Goal: Check status: Check status

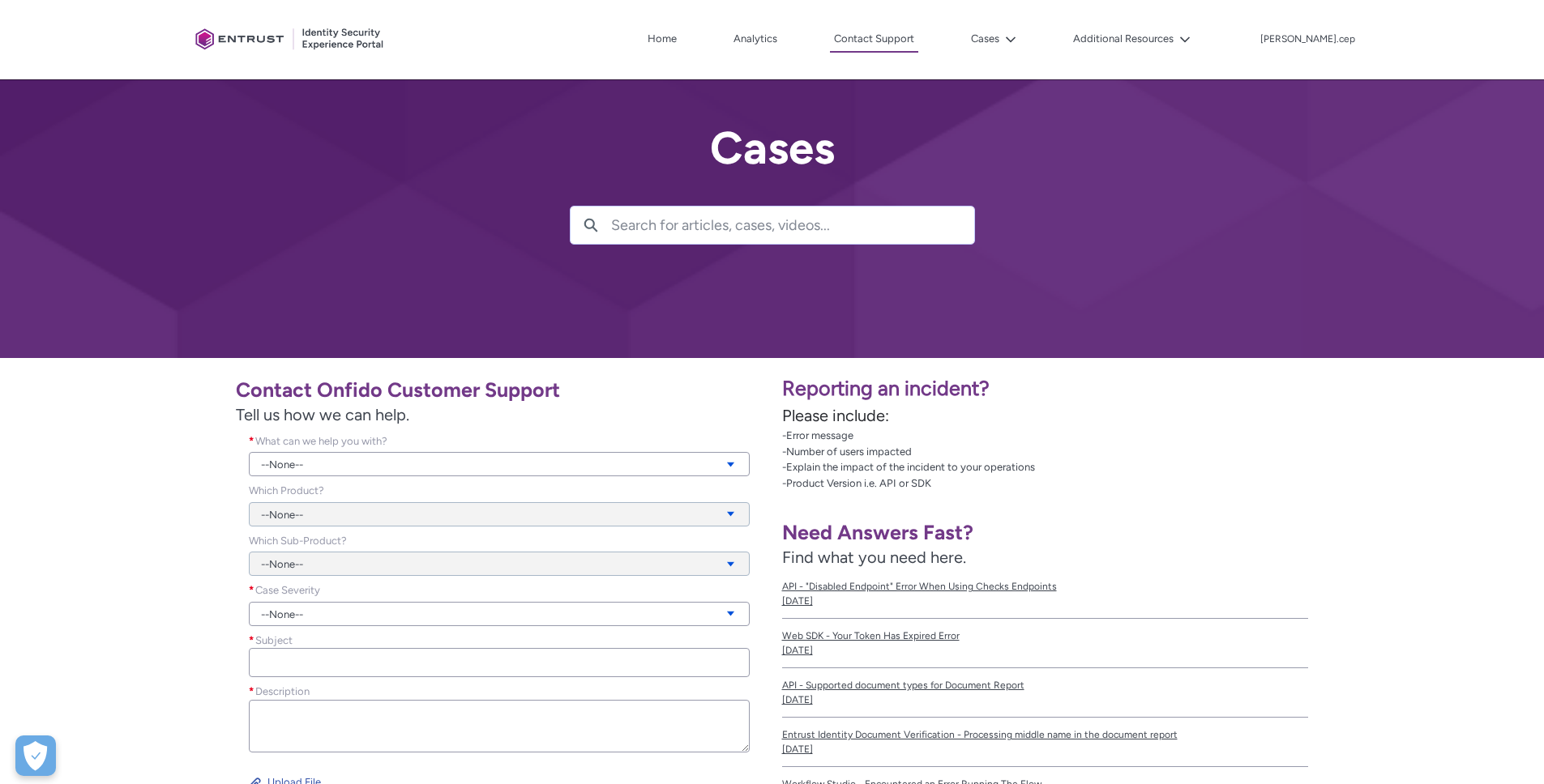
click at [320, 48] on div at bounding box center [290, 40] width 202 height 63
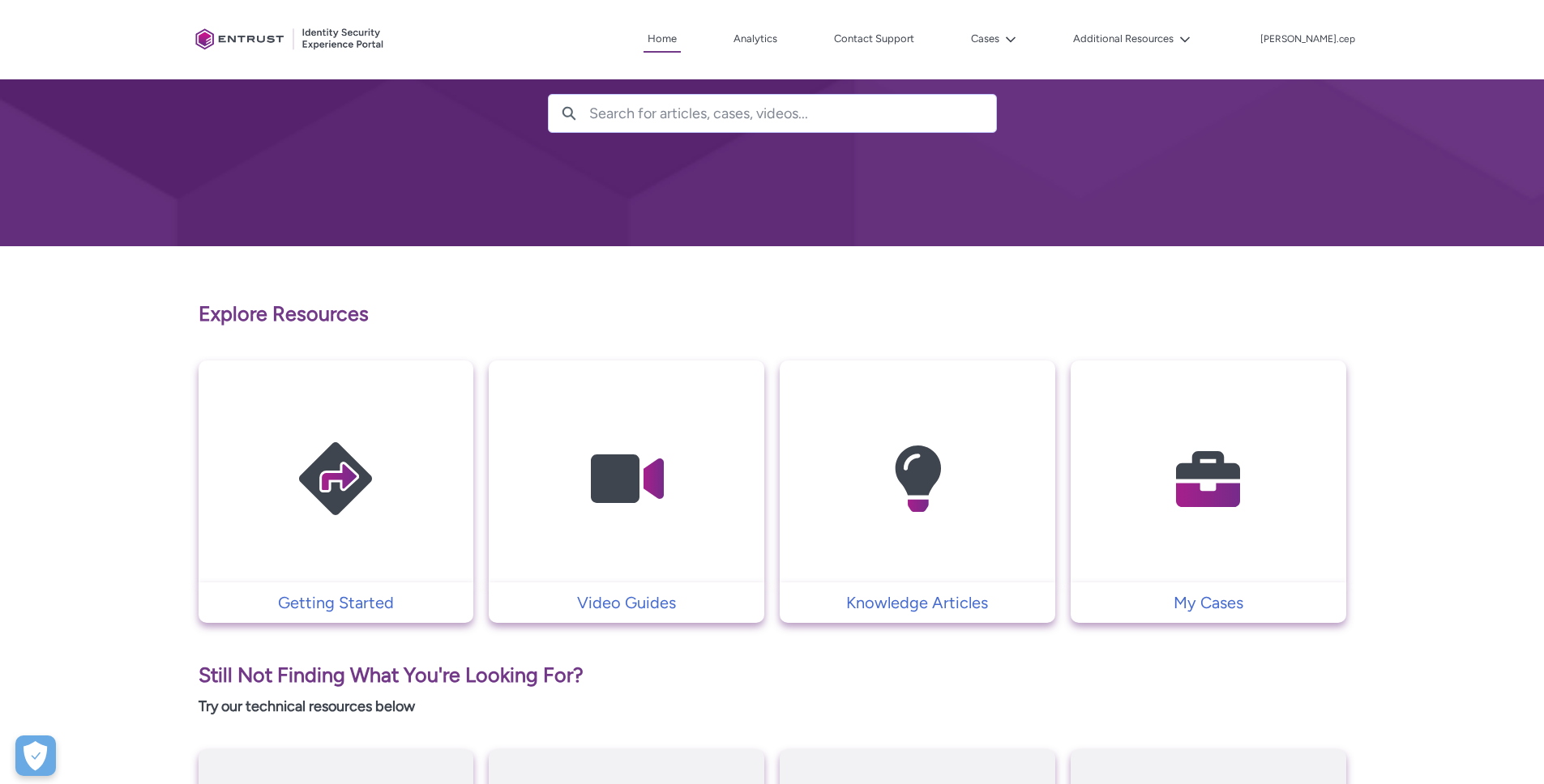
scroll to position [112, 0]
click at [1192, 606] on p "My Cases" at bounding box center [1208, 603] width 259 height 24
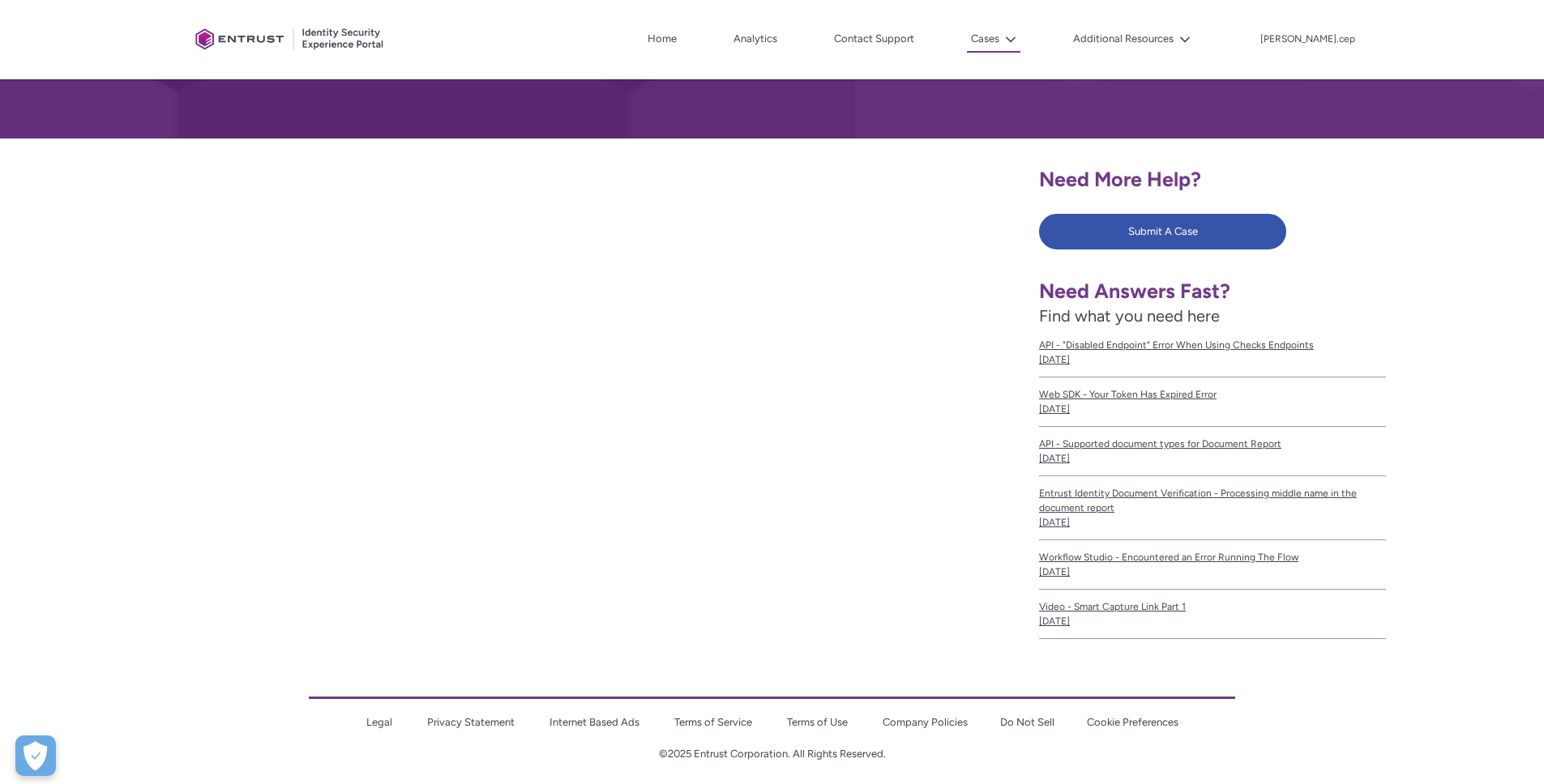
scroll to position [229, 0]
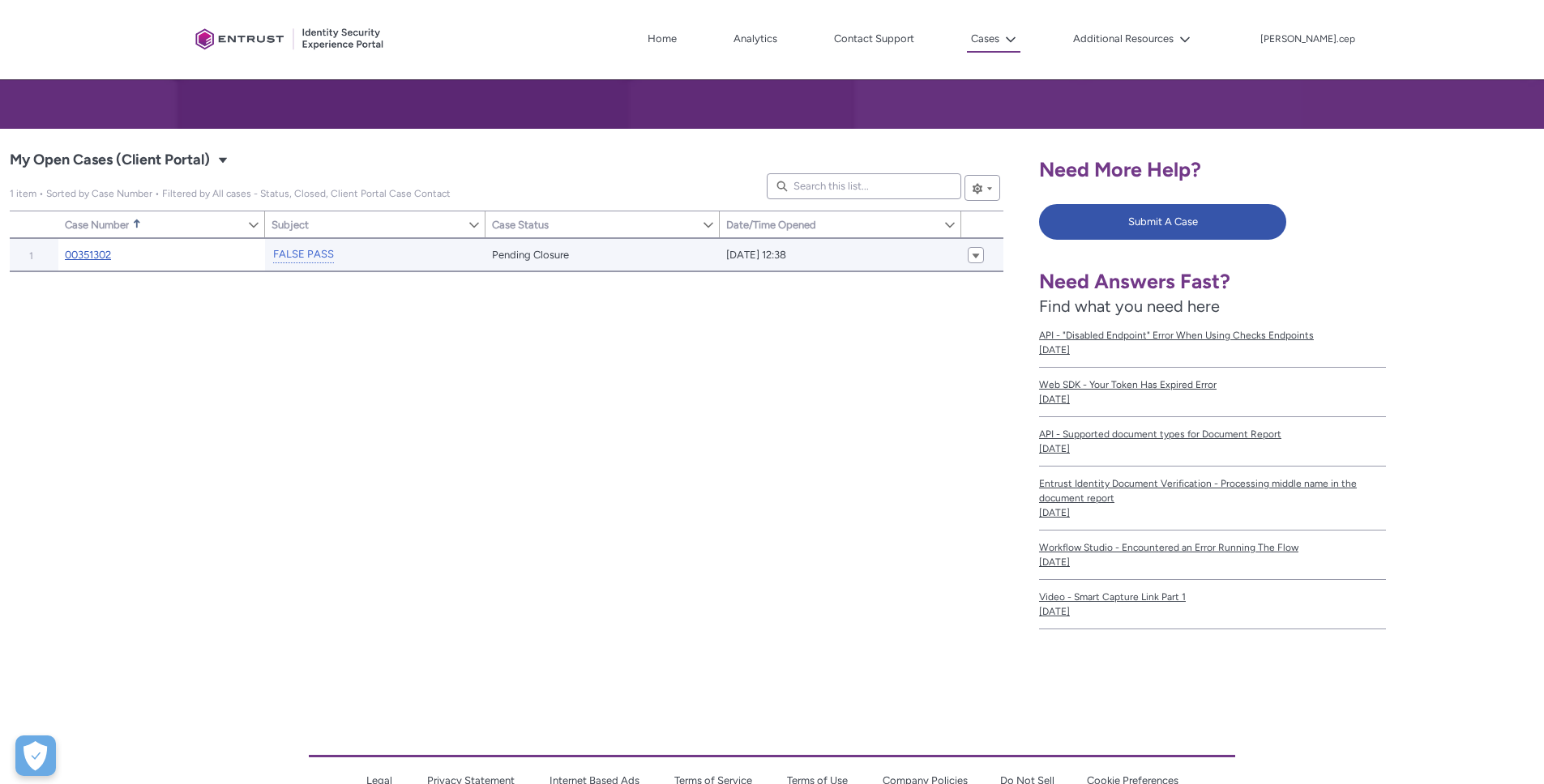
click at [96, 251] on link "00351302" at bounding box center [89, 254] width 47 height 16
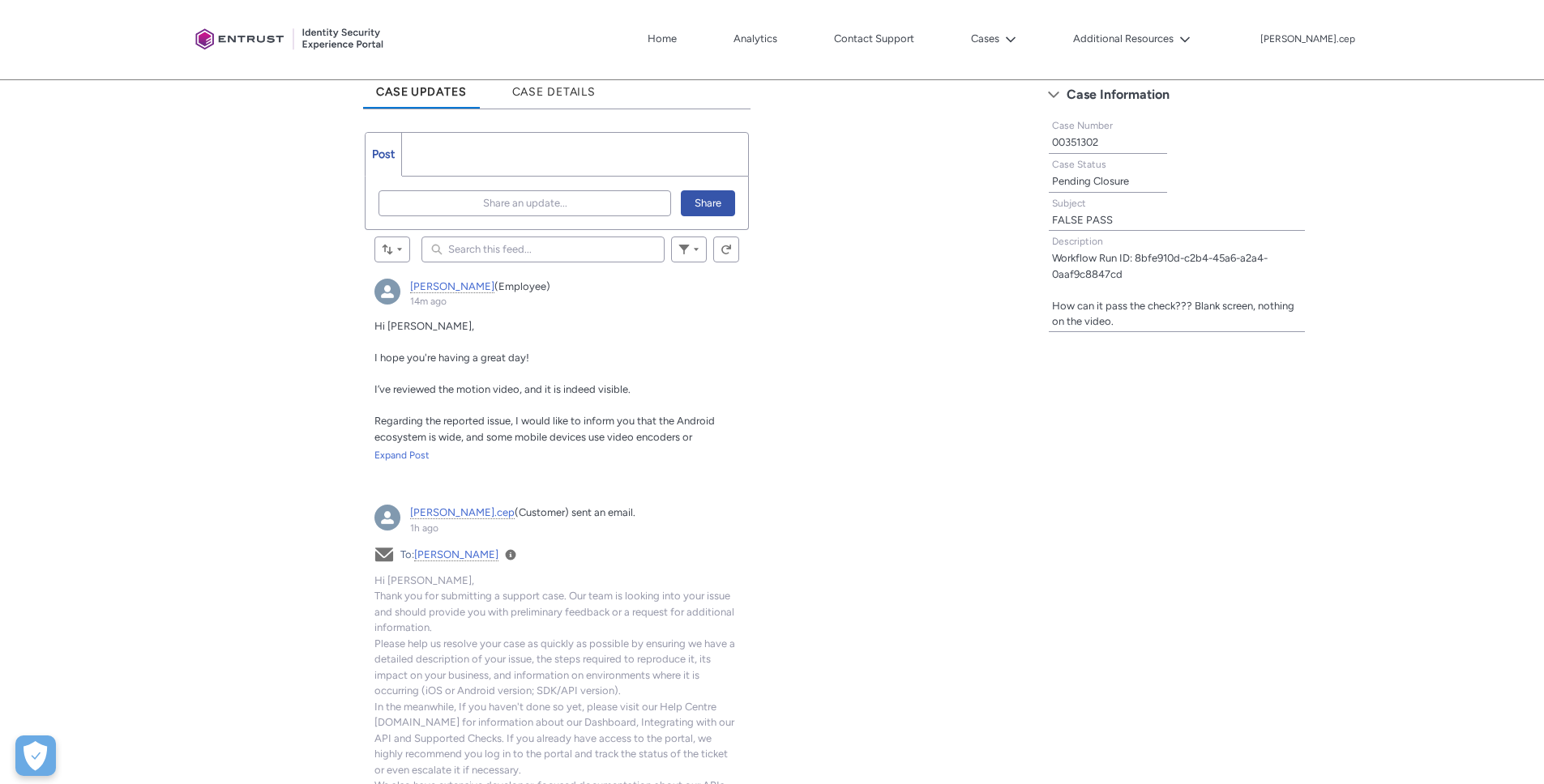
scroll to position [521, 0]
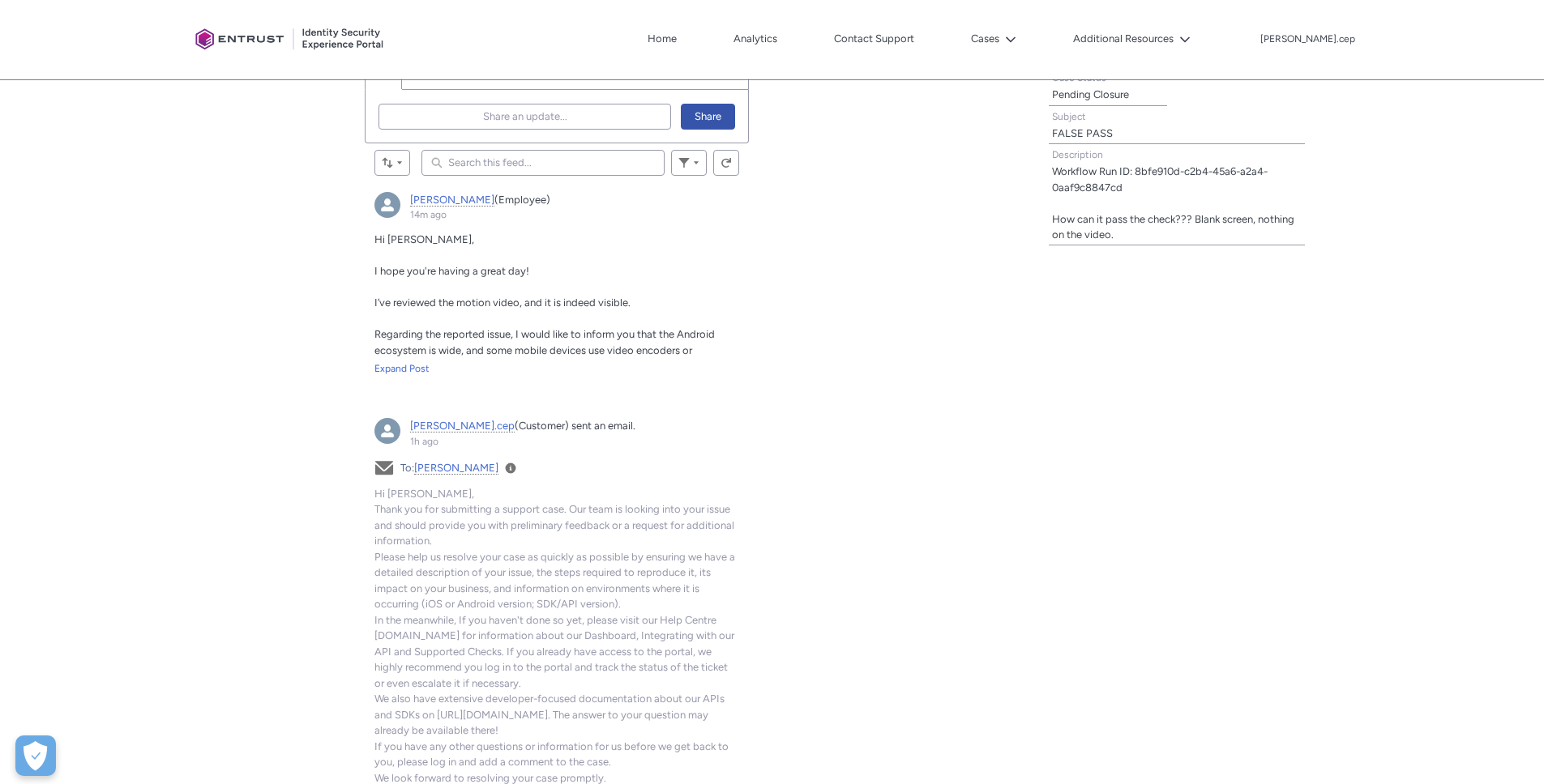
click at [416, 357] on p "Regarding the reported issue, I would like to inform you that the Android ecosy…" at bounding box center [557, 390] width 365 height 127
click at [413, 361] on div "Hi [PERSON_NAME], I hope you're having a great day! I’ve reviewed the motion vi…" at bounding box center [557, 304] width 365 height 144
click at [412, 363] on div "Expand Post" at bounding box center [557, 369] width 365 height 15
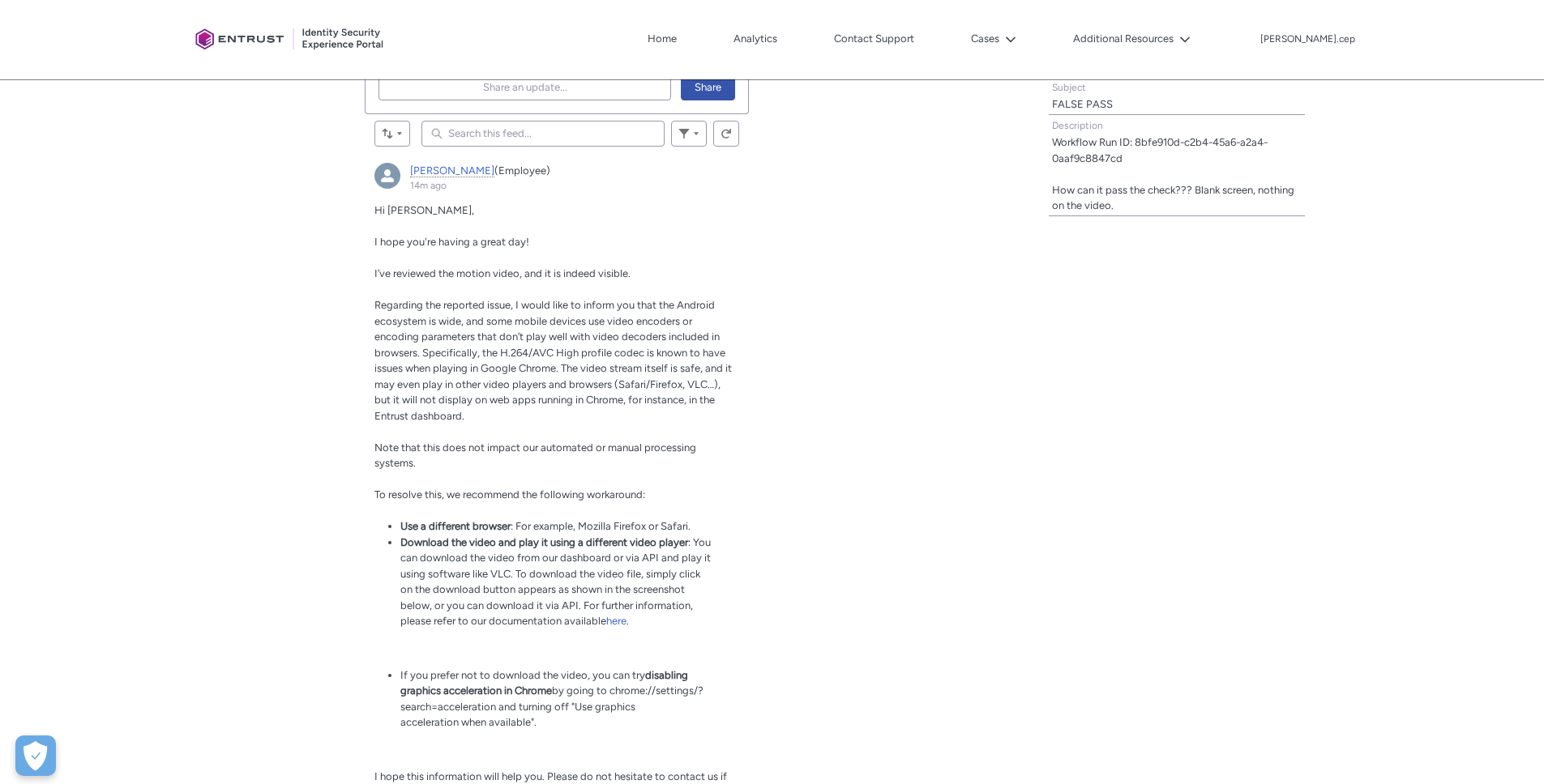
scroll to position [763, 0]
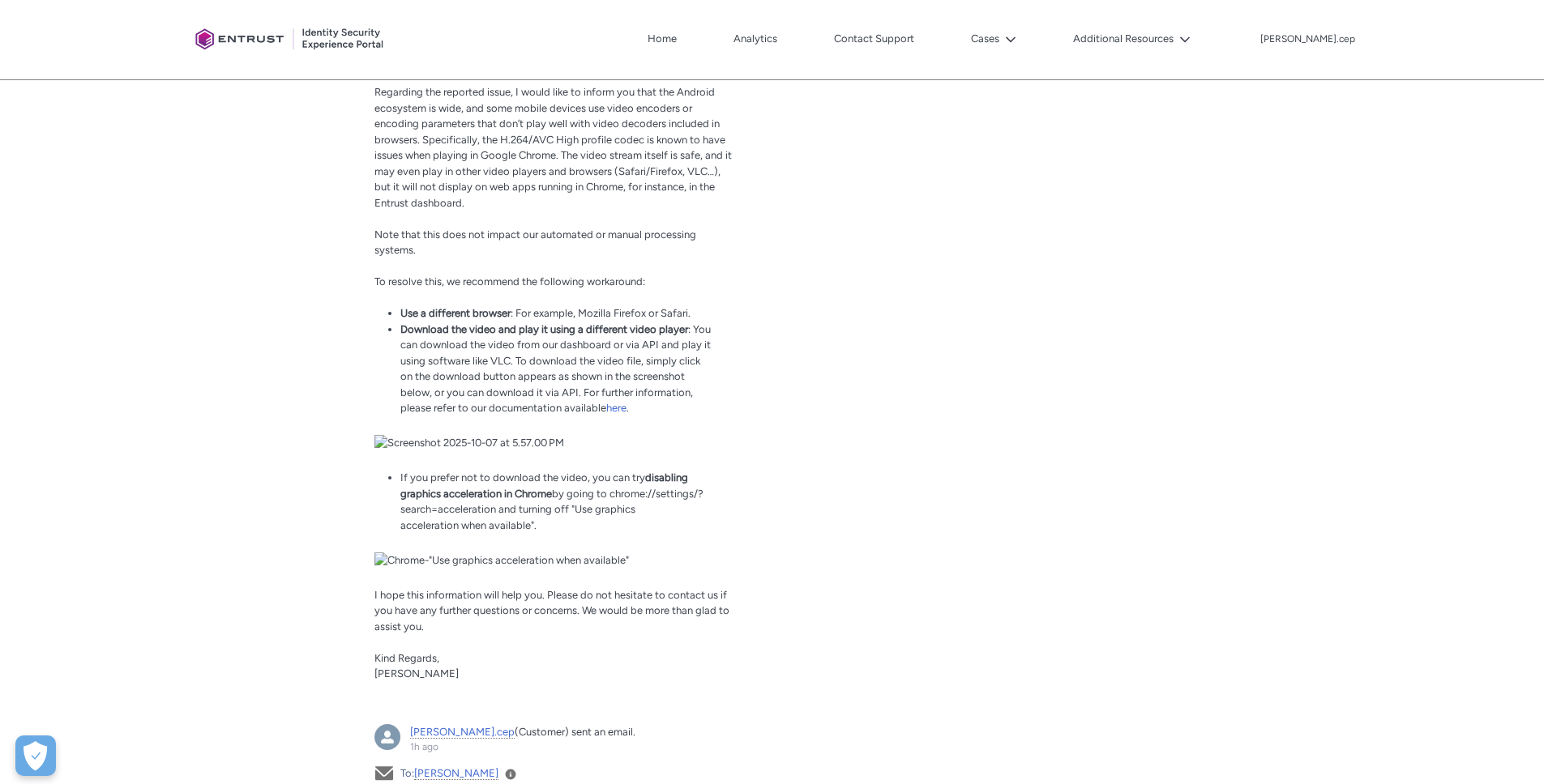
click at [485, 451] on img "Mayank, 14m ago" at bounding box center [557, 443] width 365 height 16
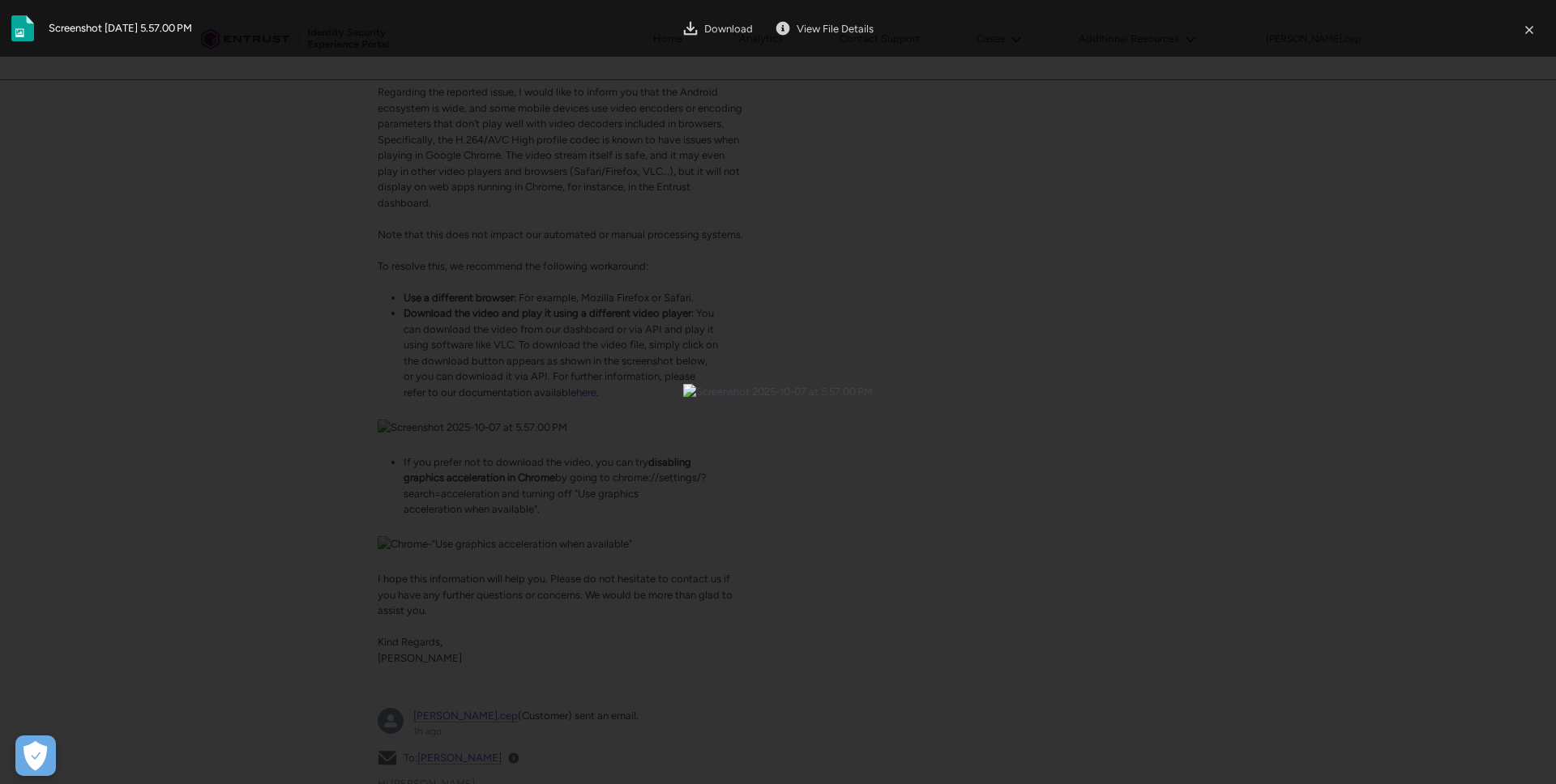
click at [104, 391] on div at bounding box center [778, 392] width 1556 height 784
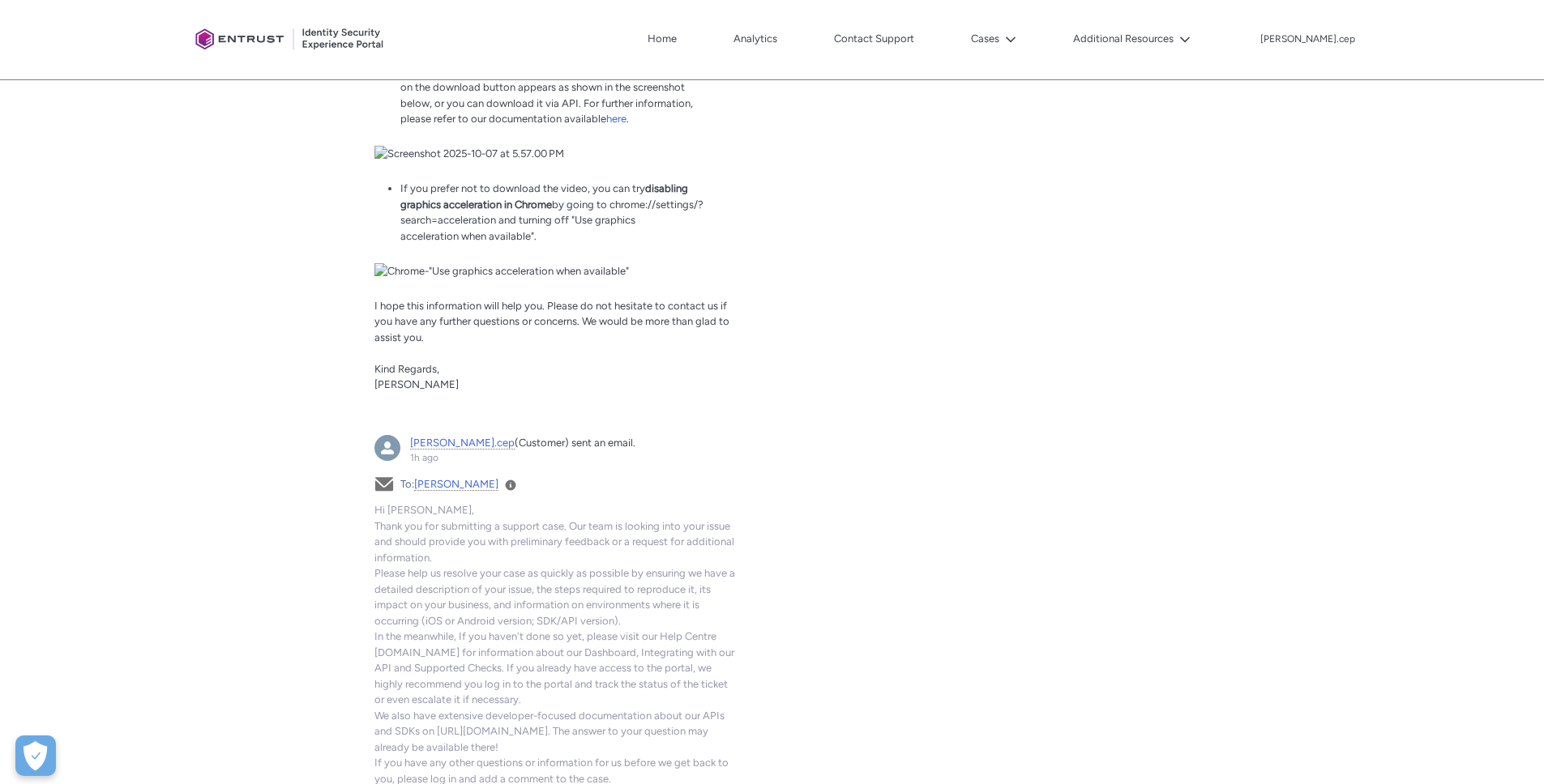
scroll to position [1194, 0]
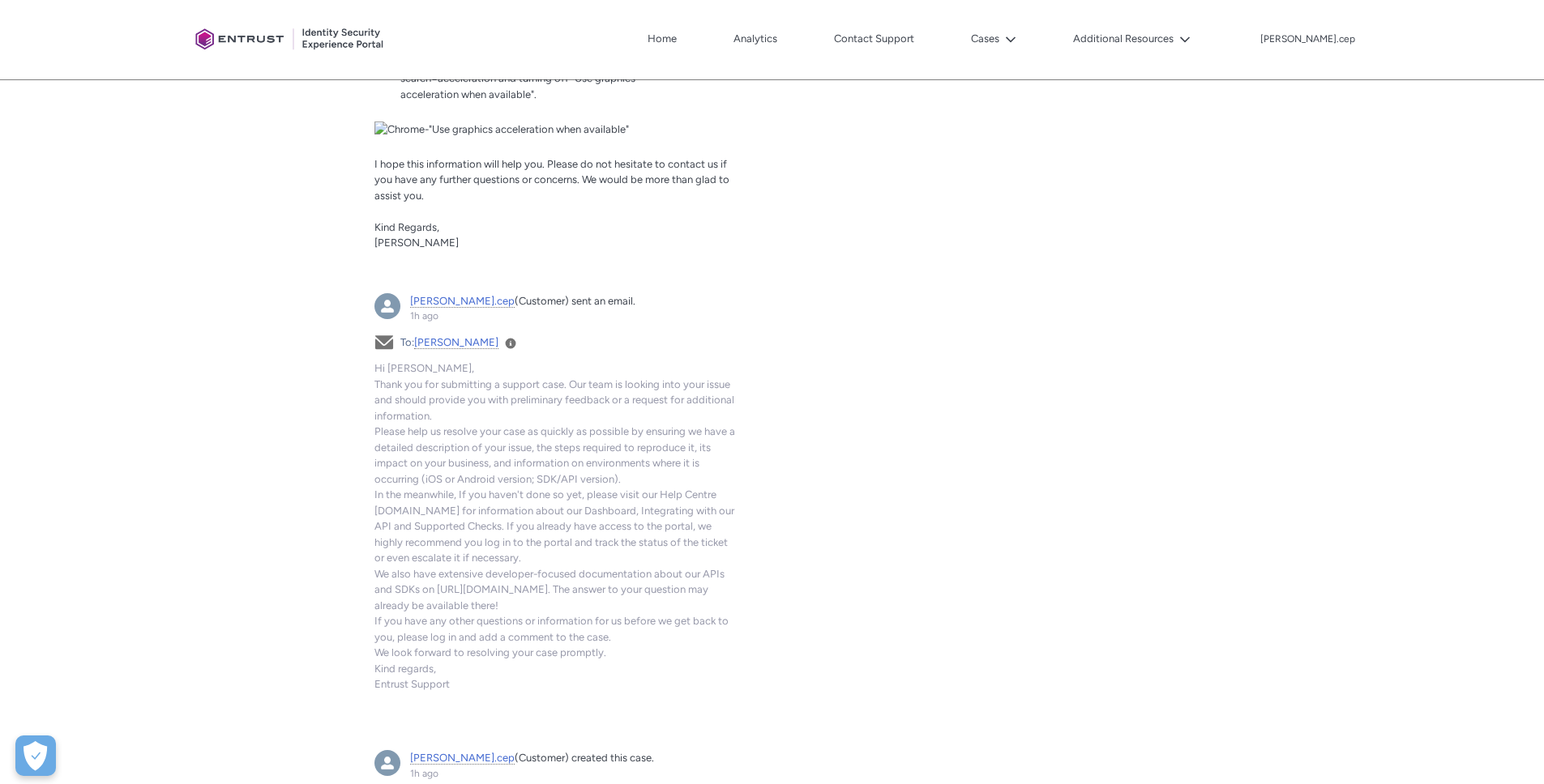
click at [532, 138] on img "Mayank, 14m ago" at bounding box center [557, 129] width 365 height 16
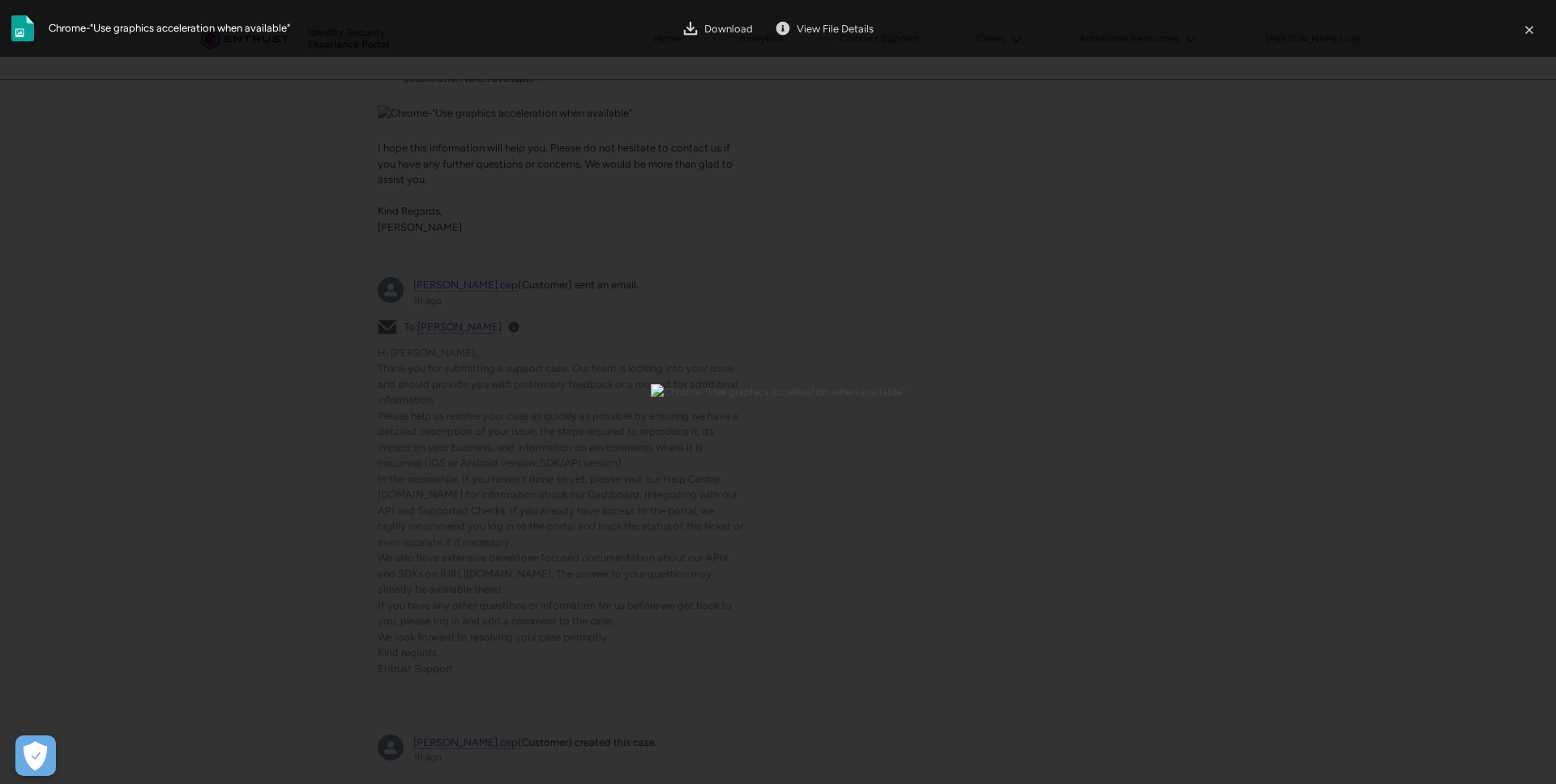
click at [26, 283] on div at bounding box center [778, 392] width 1556 height 784
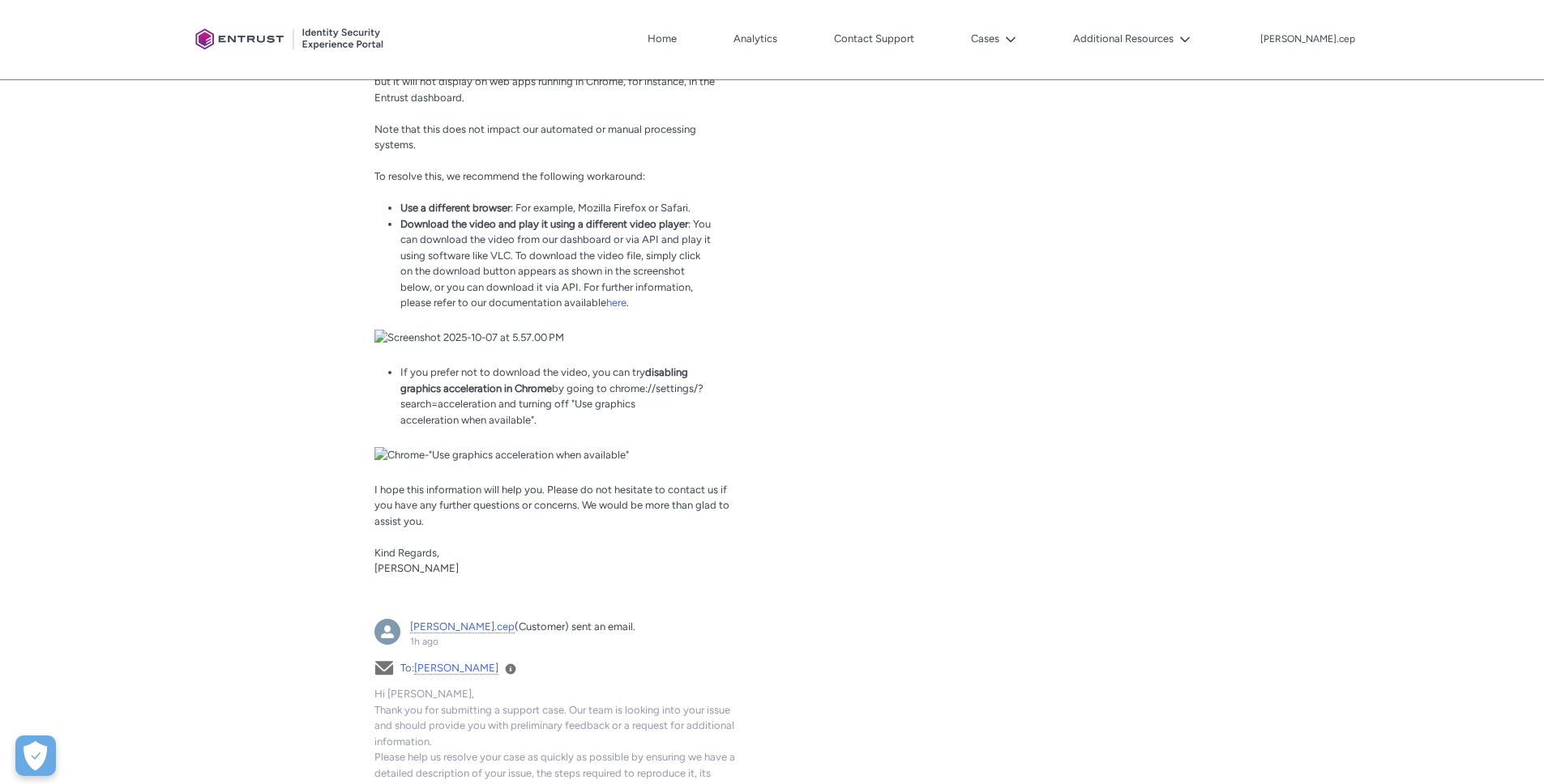
scroll to position [1096, 0]
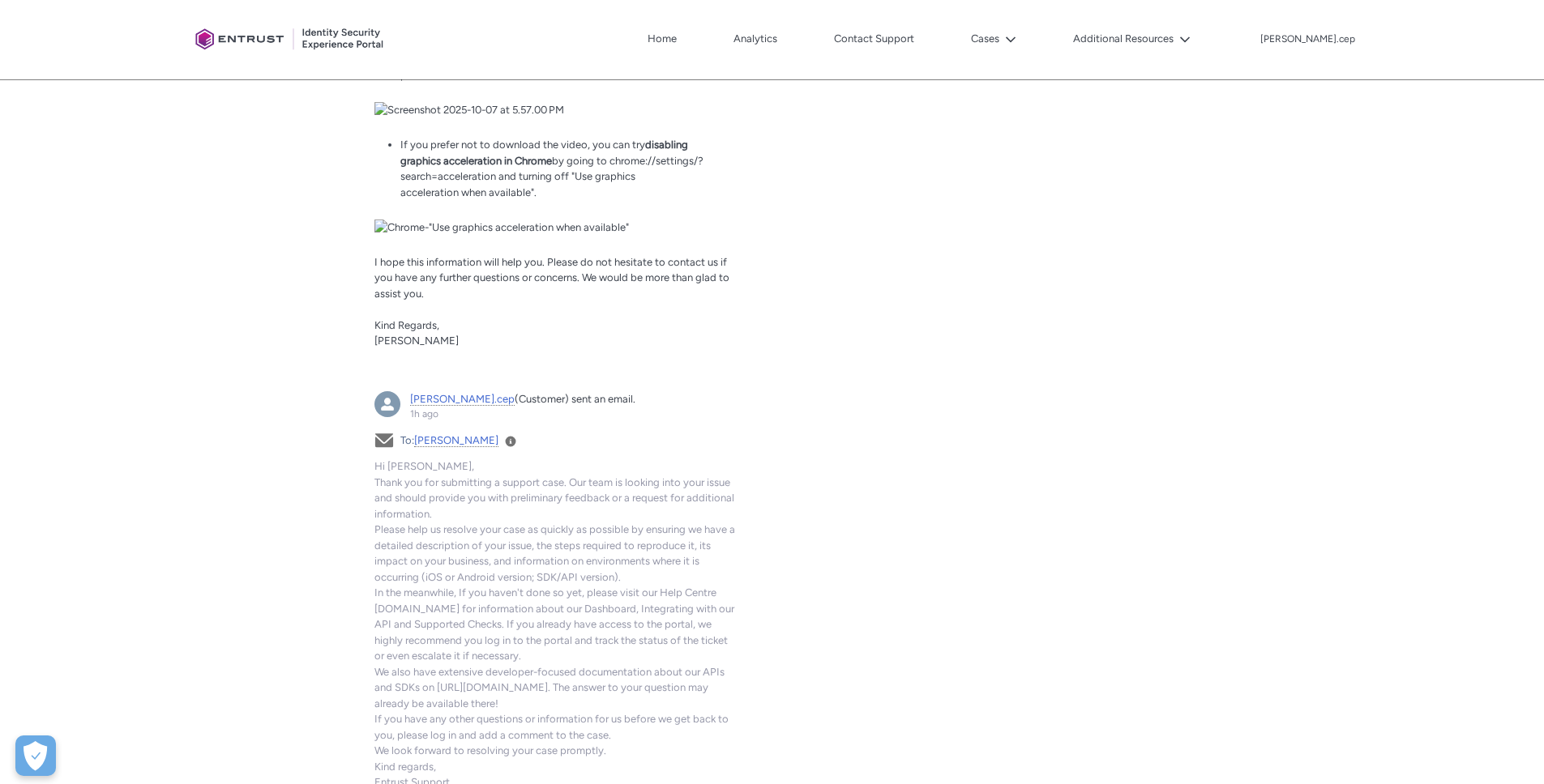
click at [529, 236] on img "Mayank, 14m ago" at bounding box center [557, 227] width 365 height 16
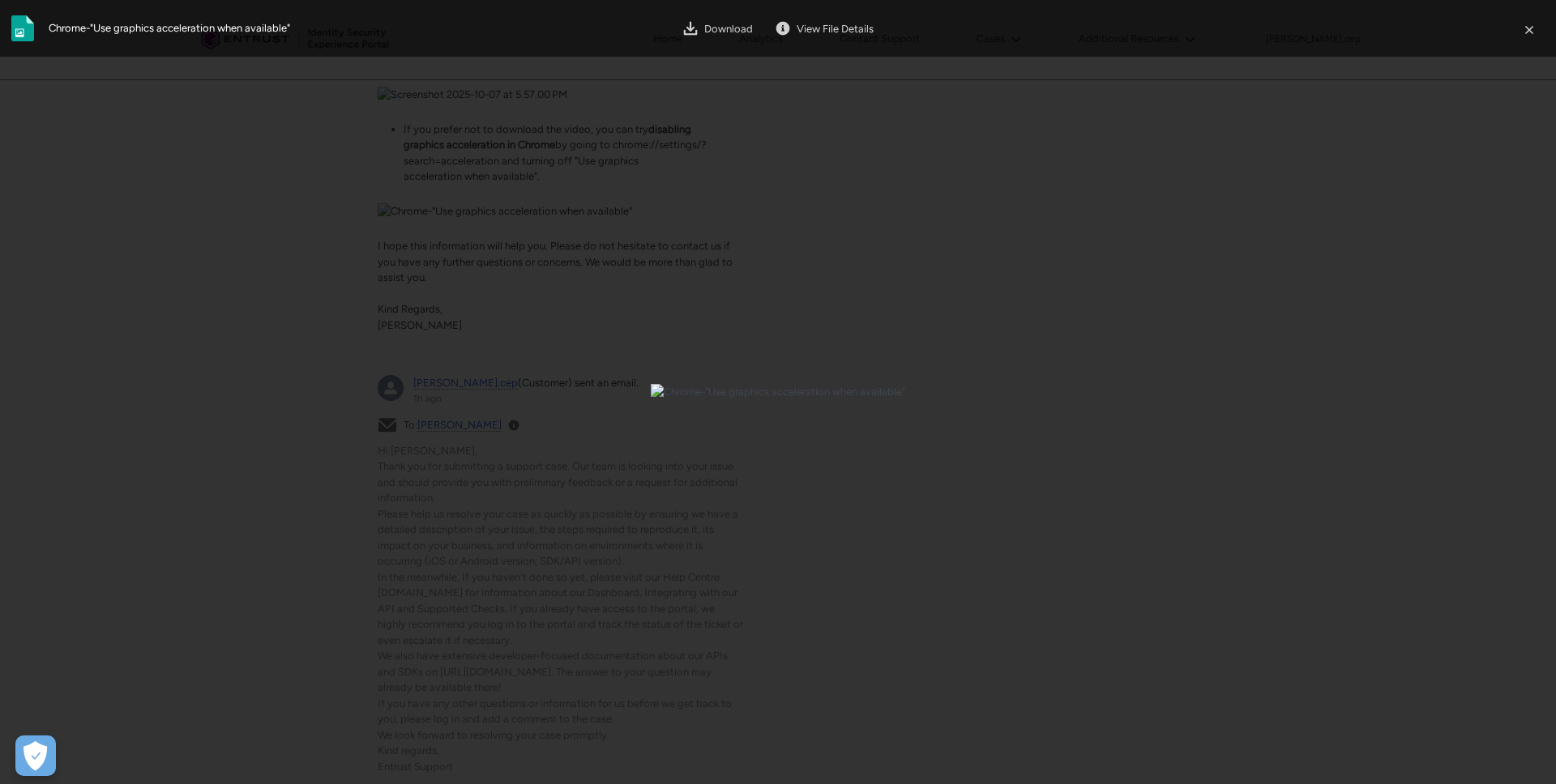
click at [651, 400] on img at bounding box center [778, 392] width 255 height 16
click at [103, 478] on div at bounding box center [778, 392] width 1556 height 784
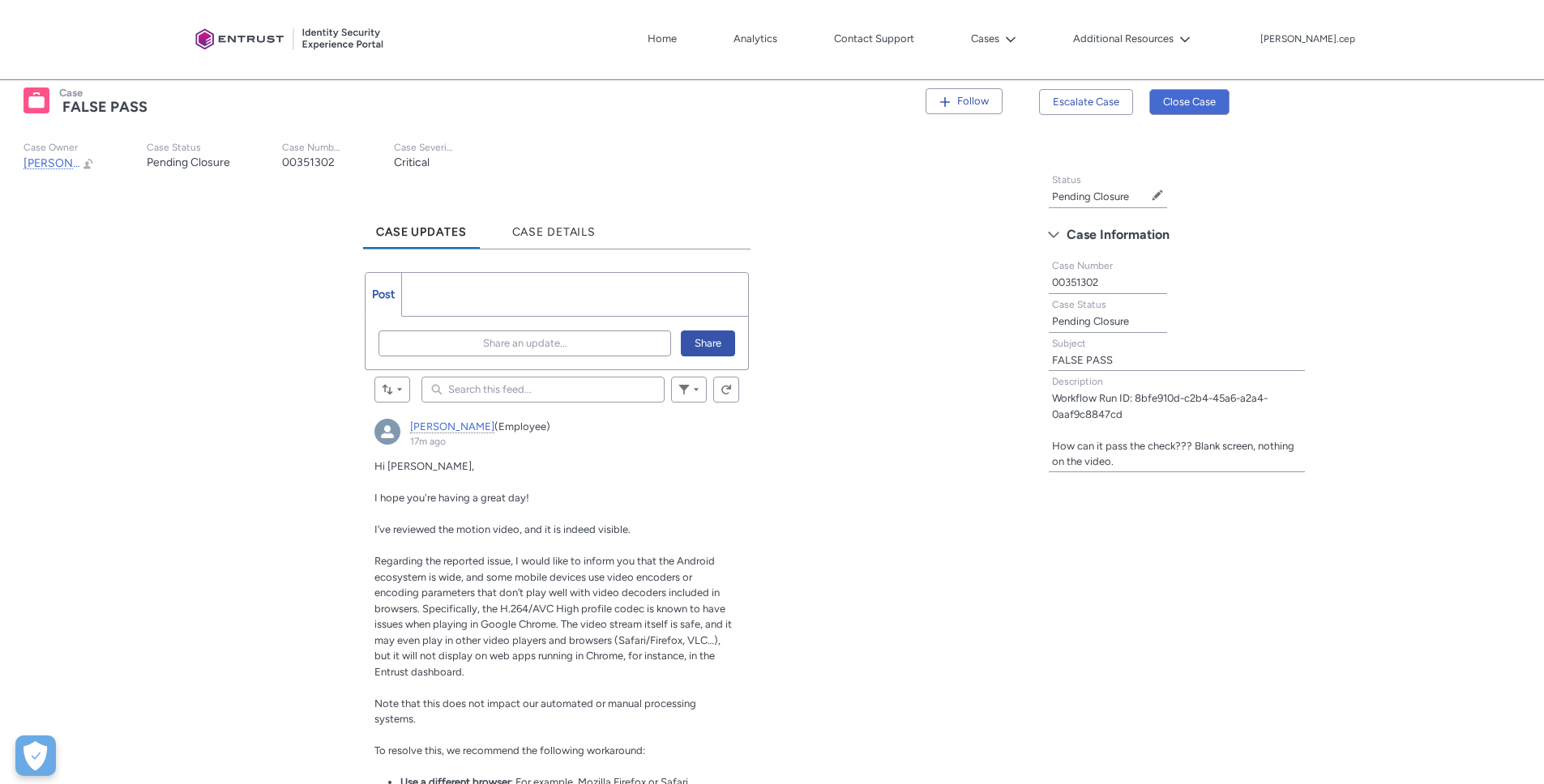
scroll to position [3, 0]
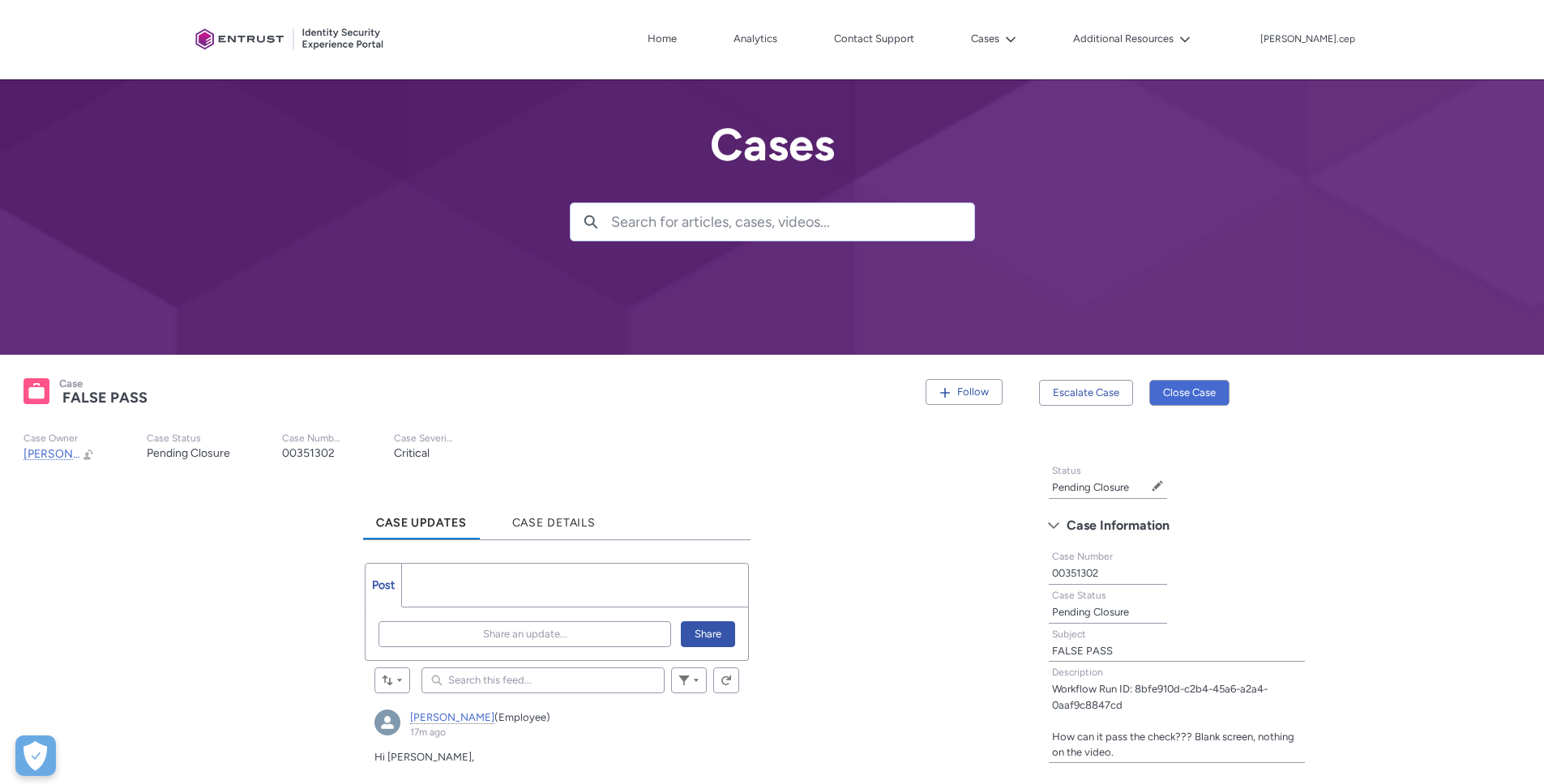
click at [468, 593] on ul "Post More" at bounding box center [557, 585] width 384 height 45
click at [468, 577] on ul "Post More" at bounding box center [557, 585] width 384 height 45
click at [411, 629] on button "Share an update..." at bounding box center [525, 635] width 293 height 26
